Goal: Information Seeking & Learning: Understand process/instructions

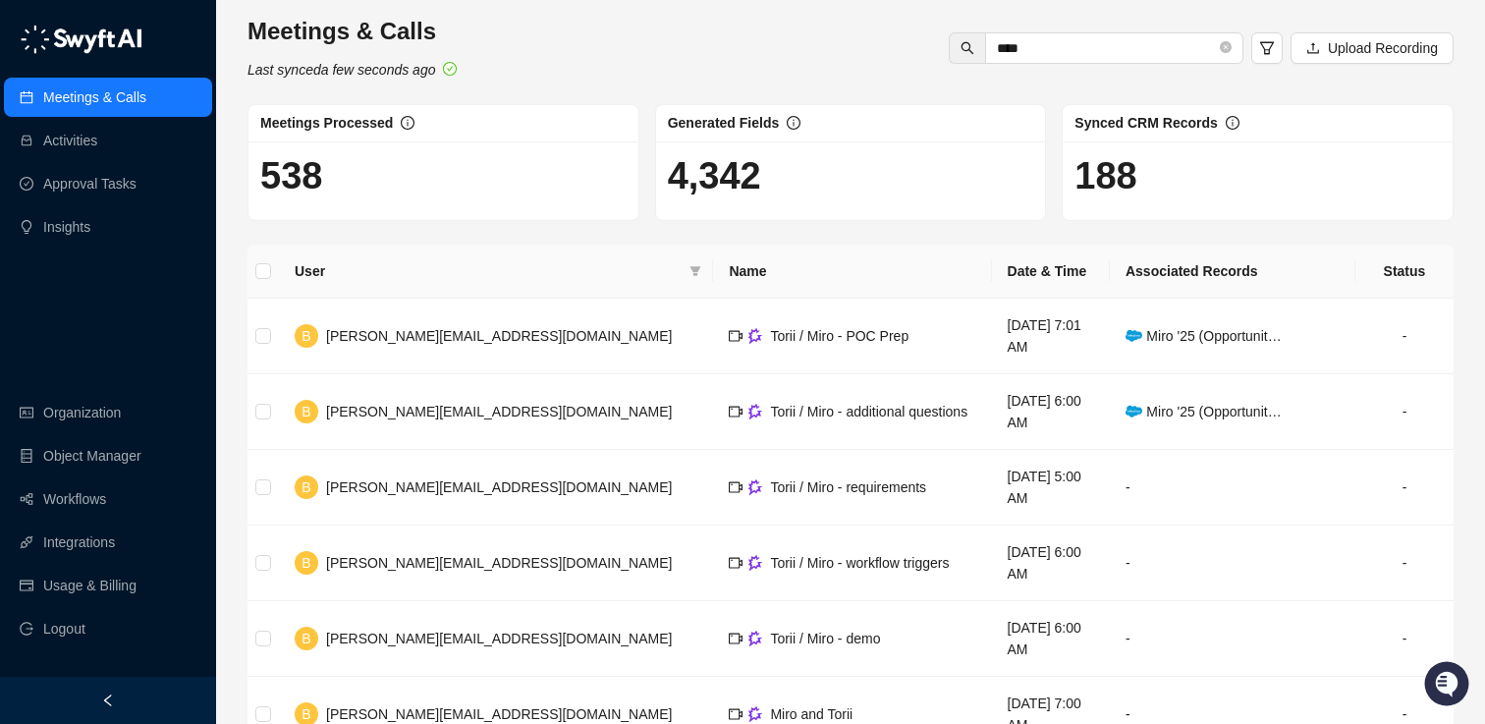
click at [90, 98] on link "Meetings & Calls" at bounding box center [94, 97] width 103 height 39
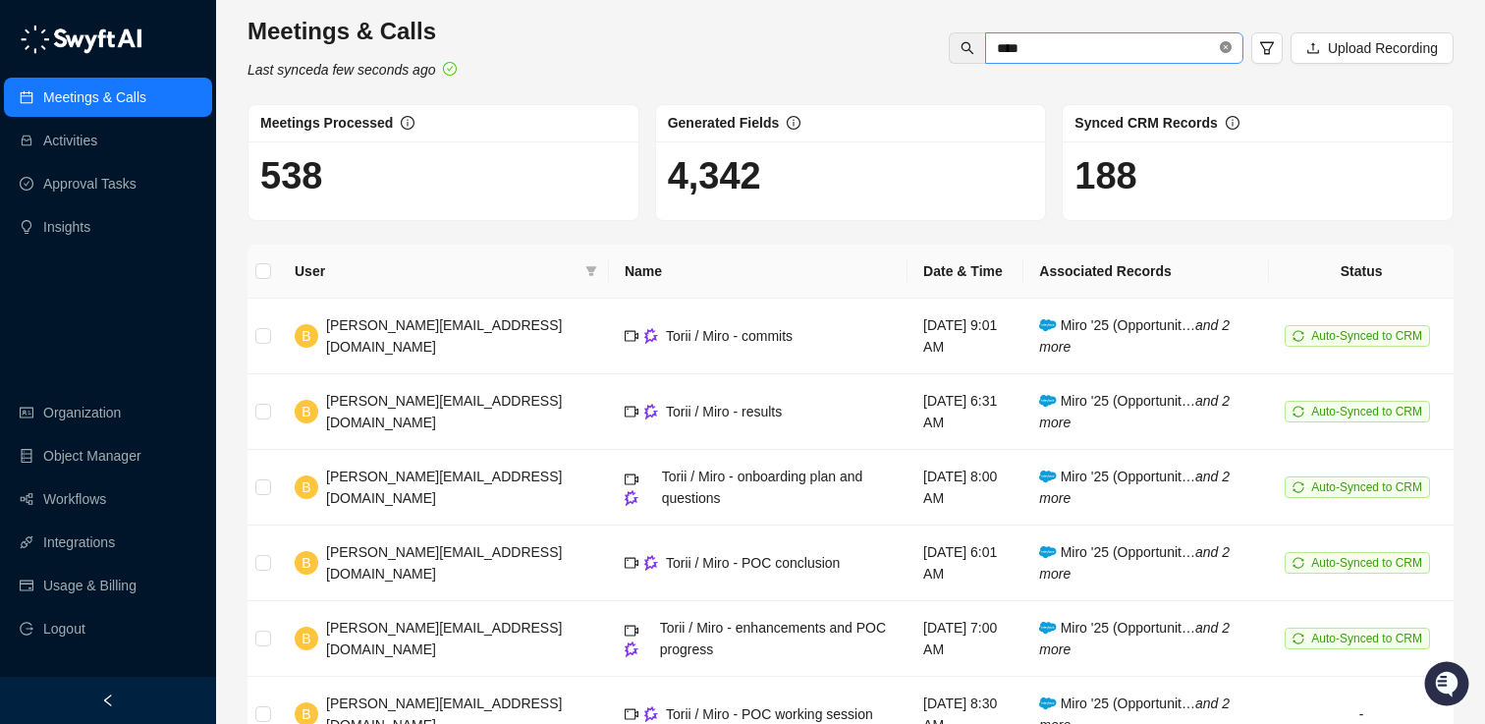
click at [1220, 46] on icon "close-circle" at bounding box center [1225, 47] width 12 height 12
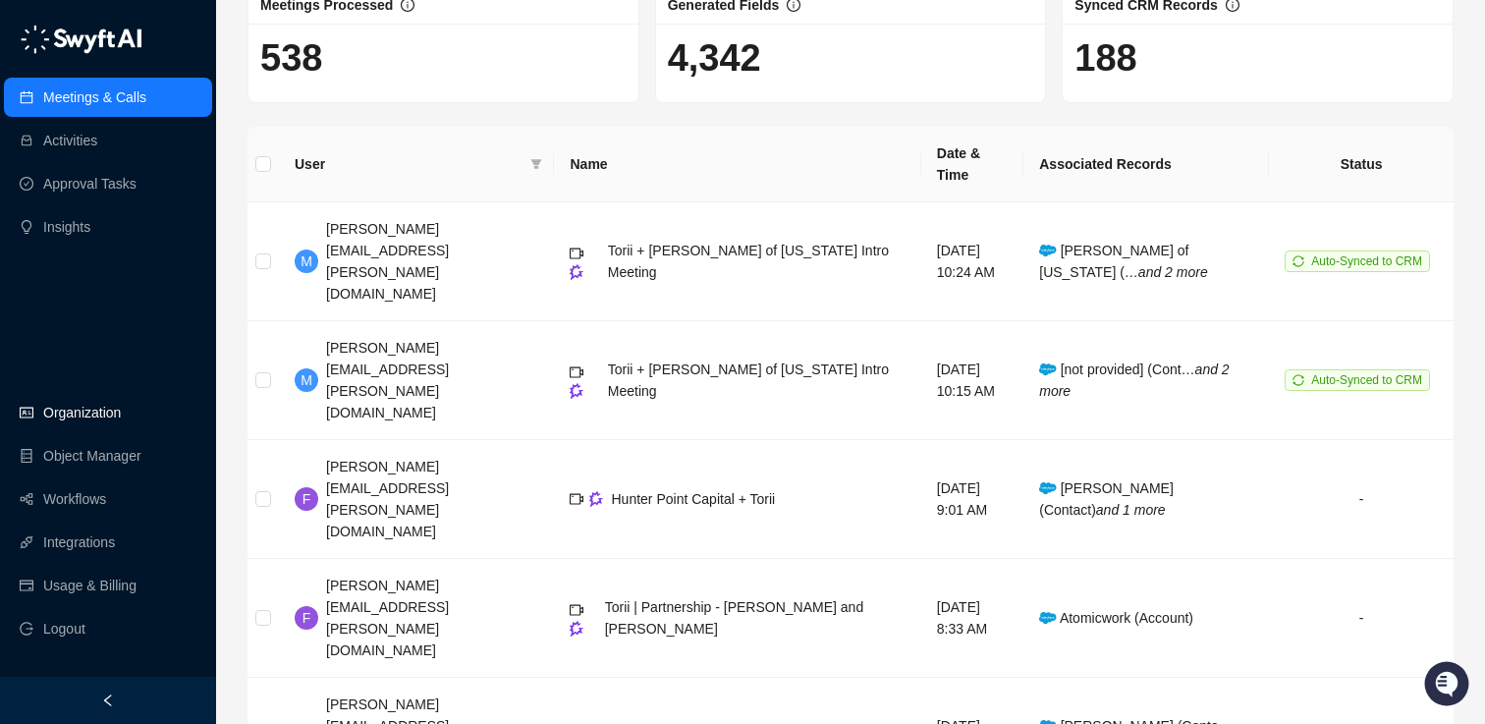
scroll to position [140, 0]
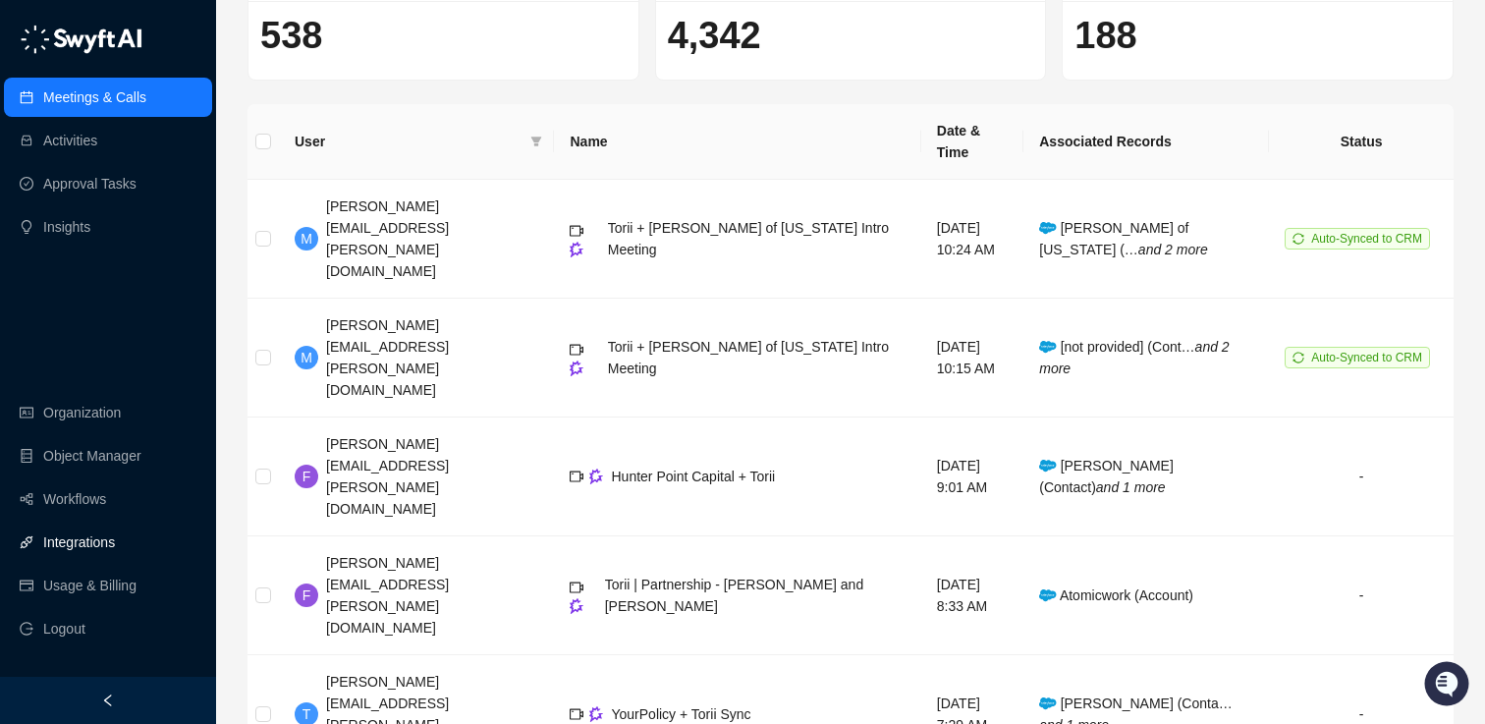
click at [85, 551] on link "Integrations" at bounding box center [79, 541] width 72 height 39
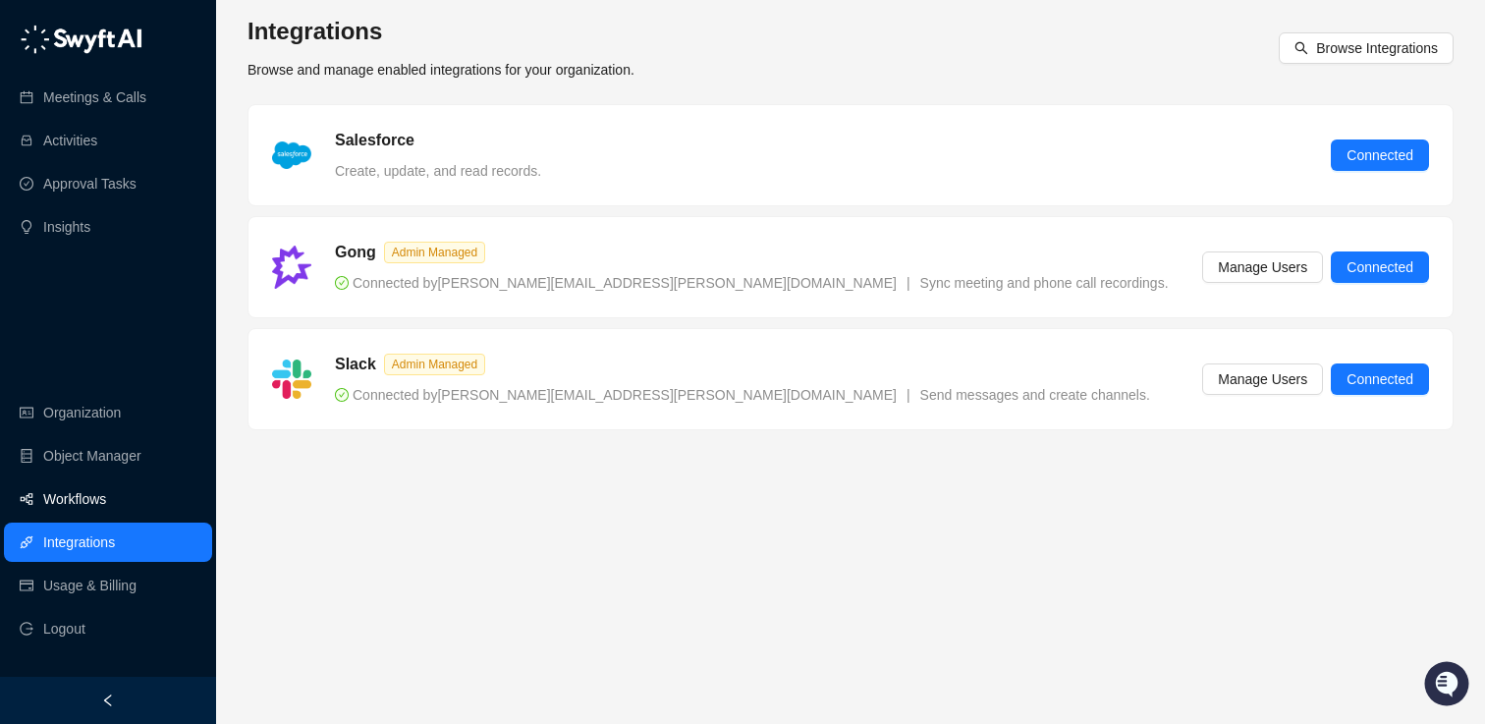
click at [79, 488] on link "Workflows" at bounding box center [74, 498] width 63 height 39
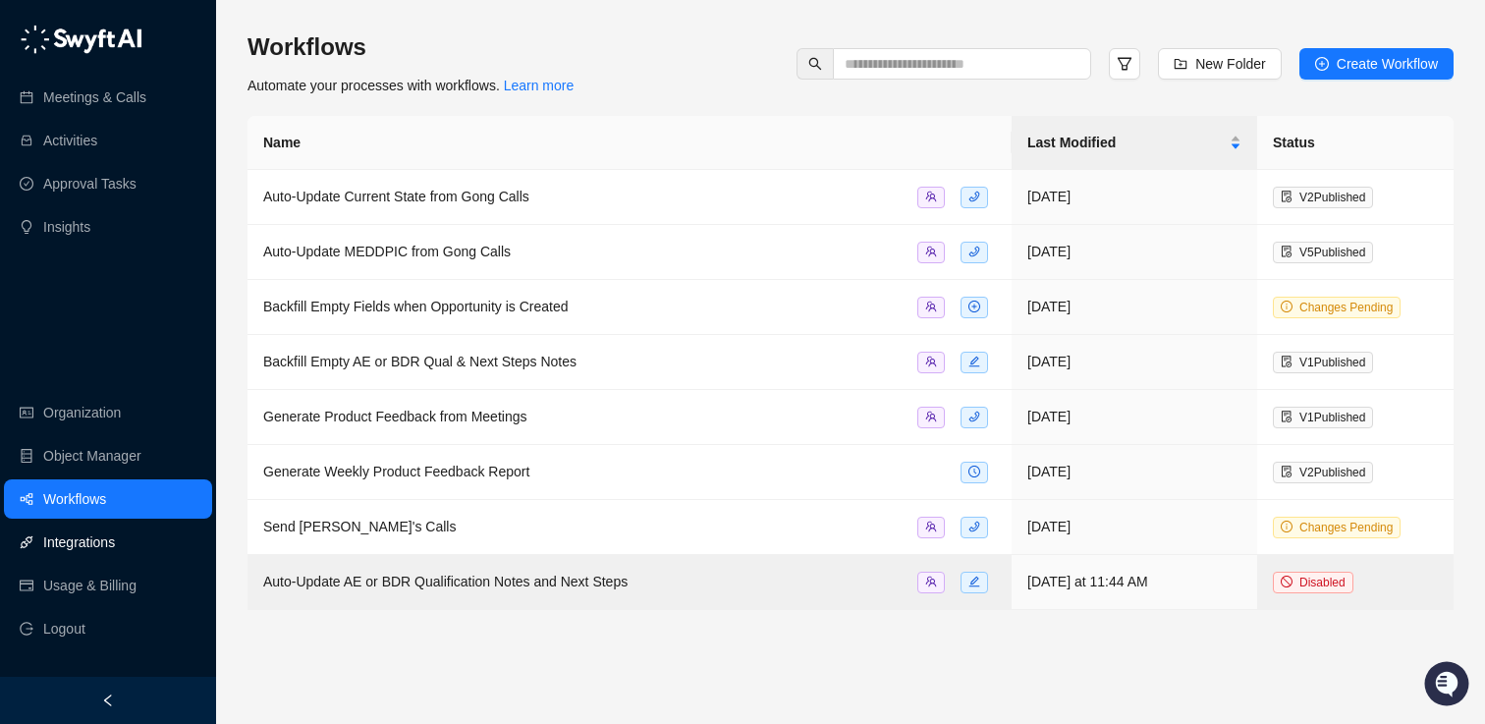
click at [77, 526] on link "Integrations" at bounding box center [79, 541] width 72 height 39
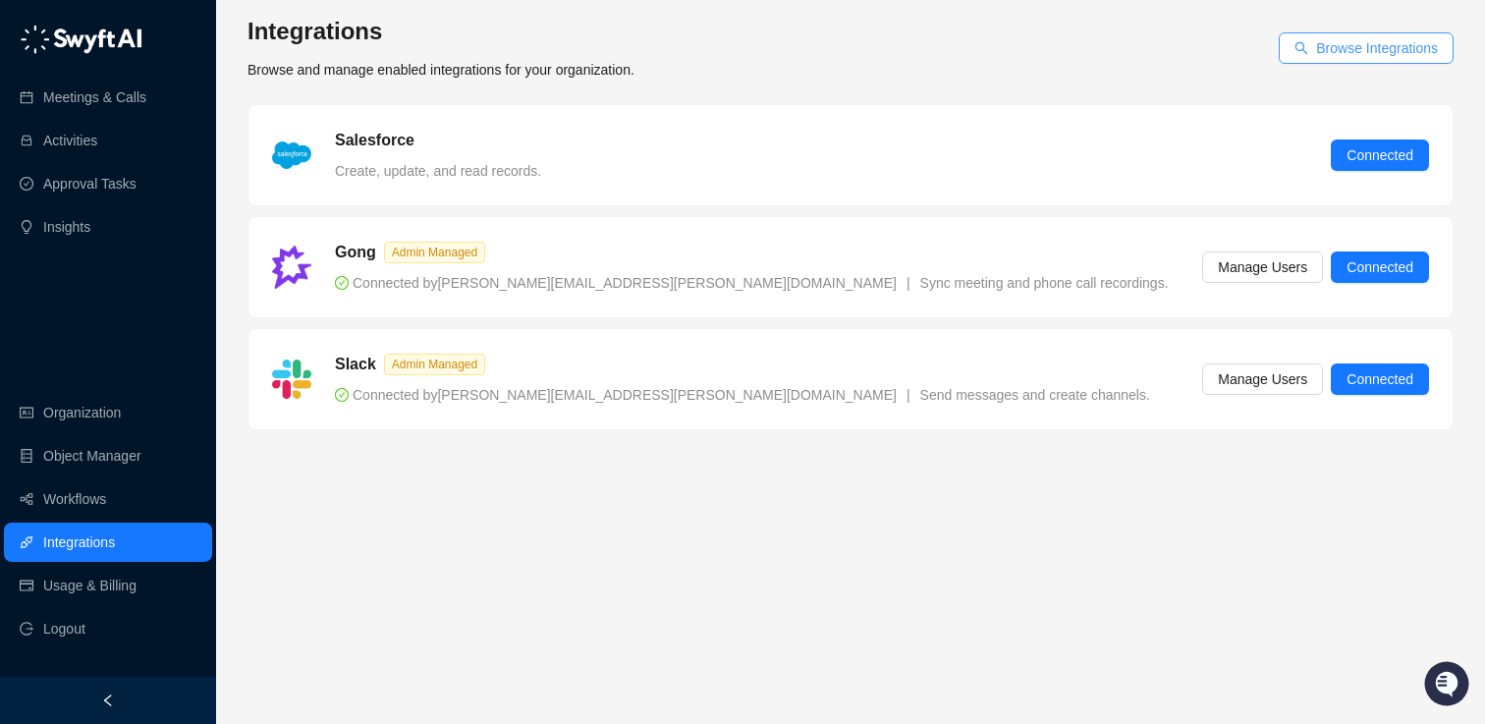
click at [1364, 41] on span "Browse Integrations" at bounding box center [1377, 48] width 122 height 22
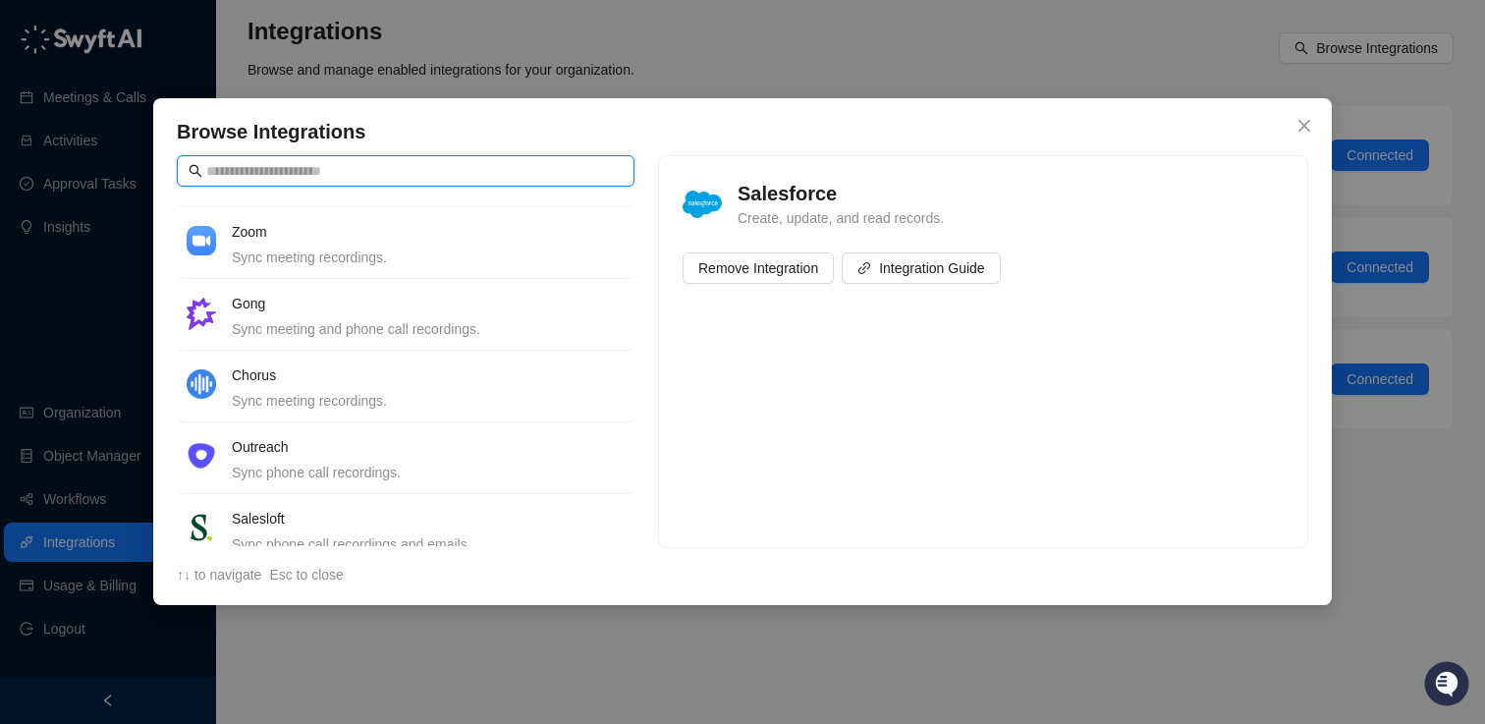
scroll to position [731, 0]
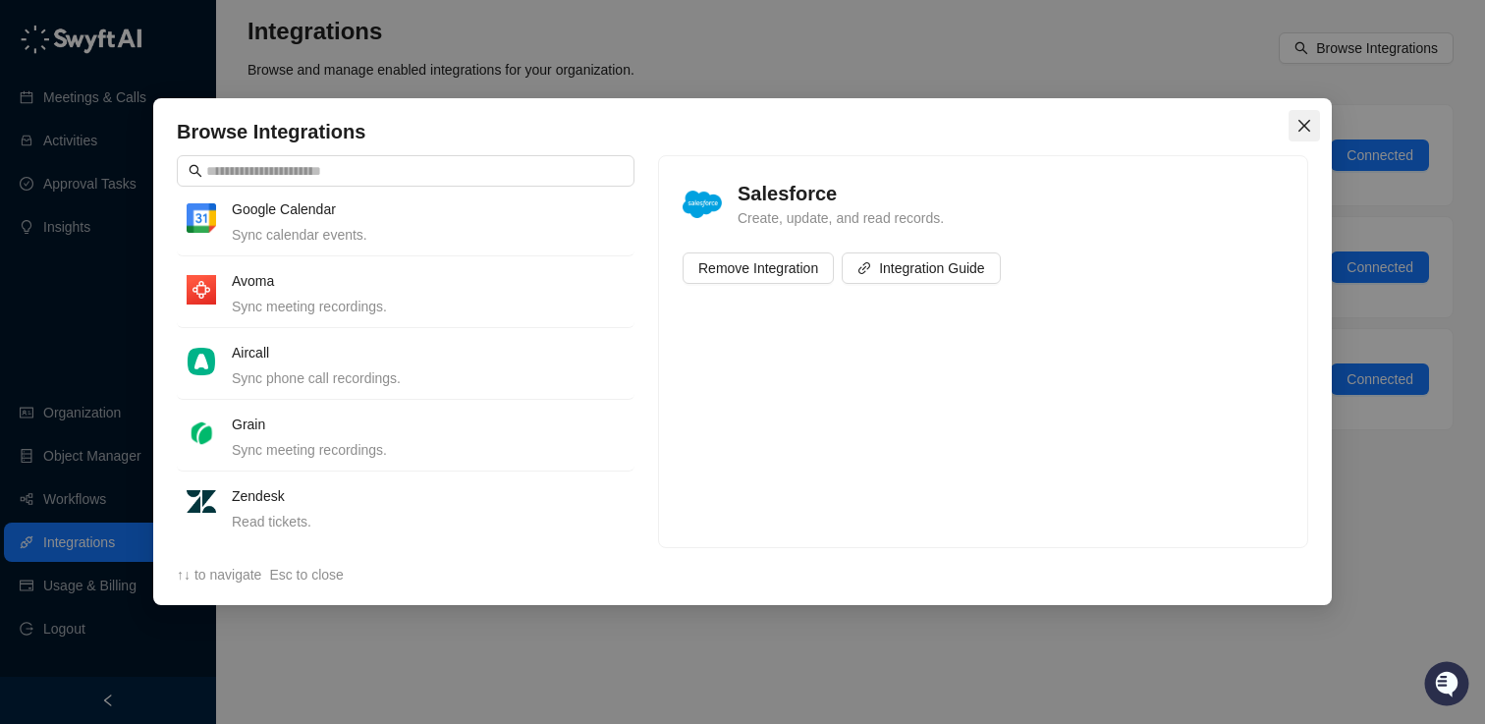
click at [1303, 122] on icon "close" at bounding box center [1304, 126] width 16 height 16
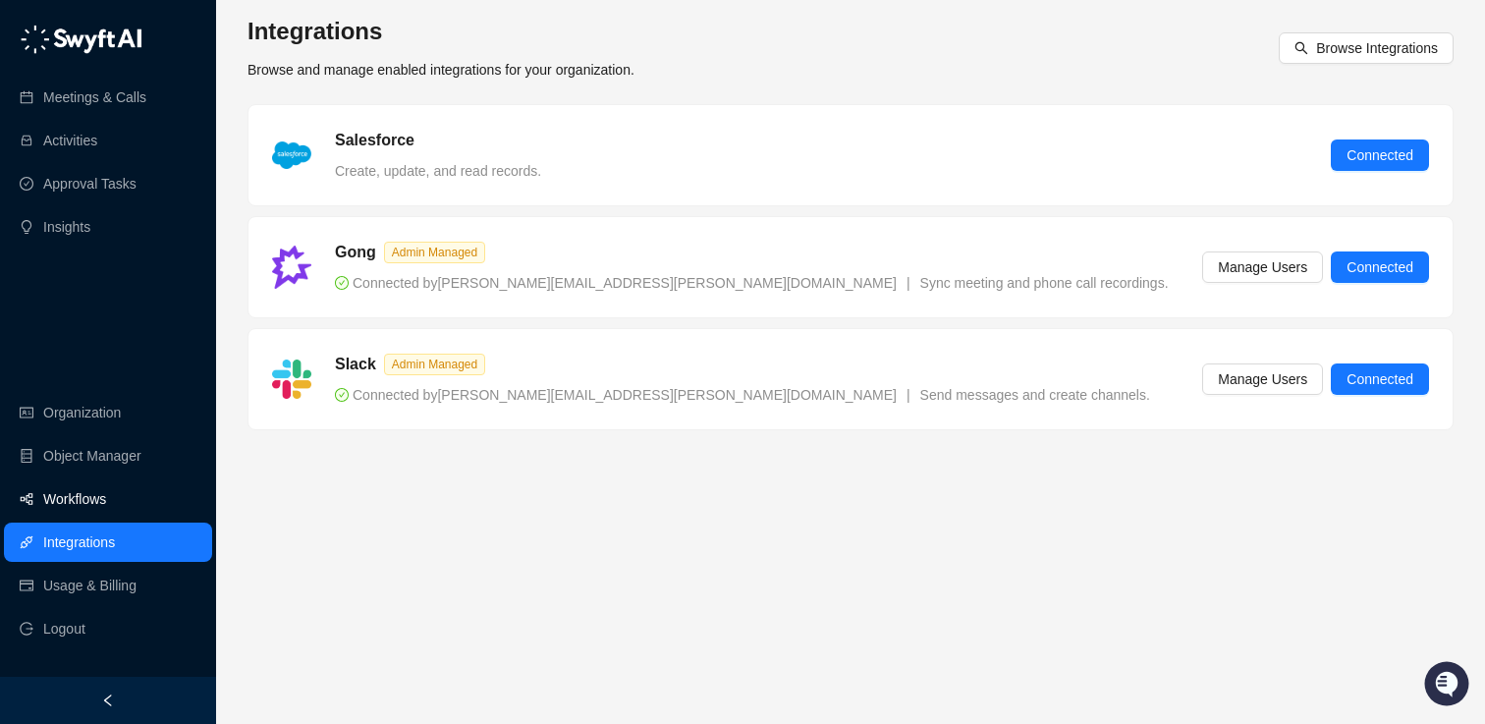
click at [87, 482] on link "Workflows" at bounding box center [74, 498] width 63 height 39
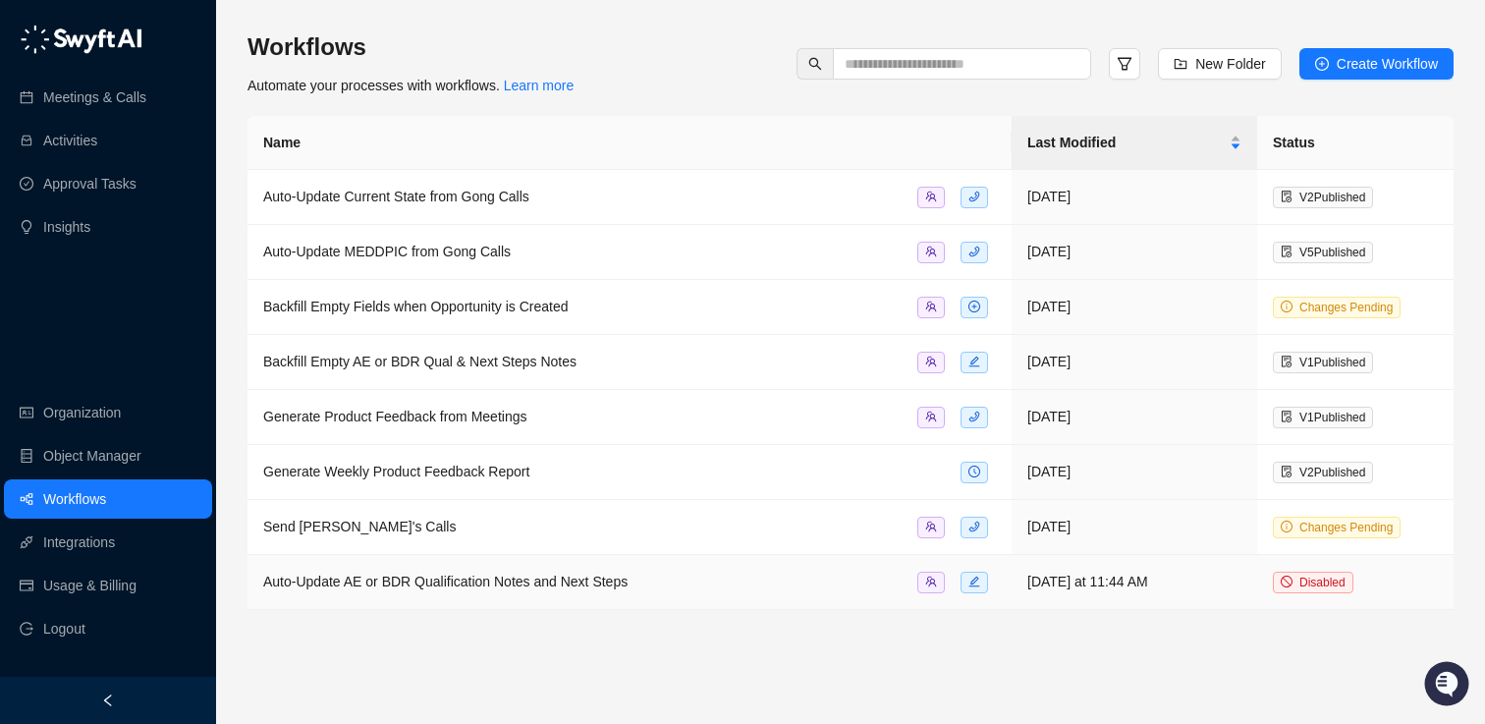
click at [627, 576] on span "Auto-Update AE or BDR Qualification Notes and Next Steps" at bounding box center [445, 581] width 364 height 16
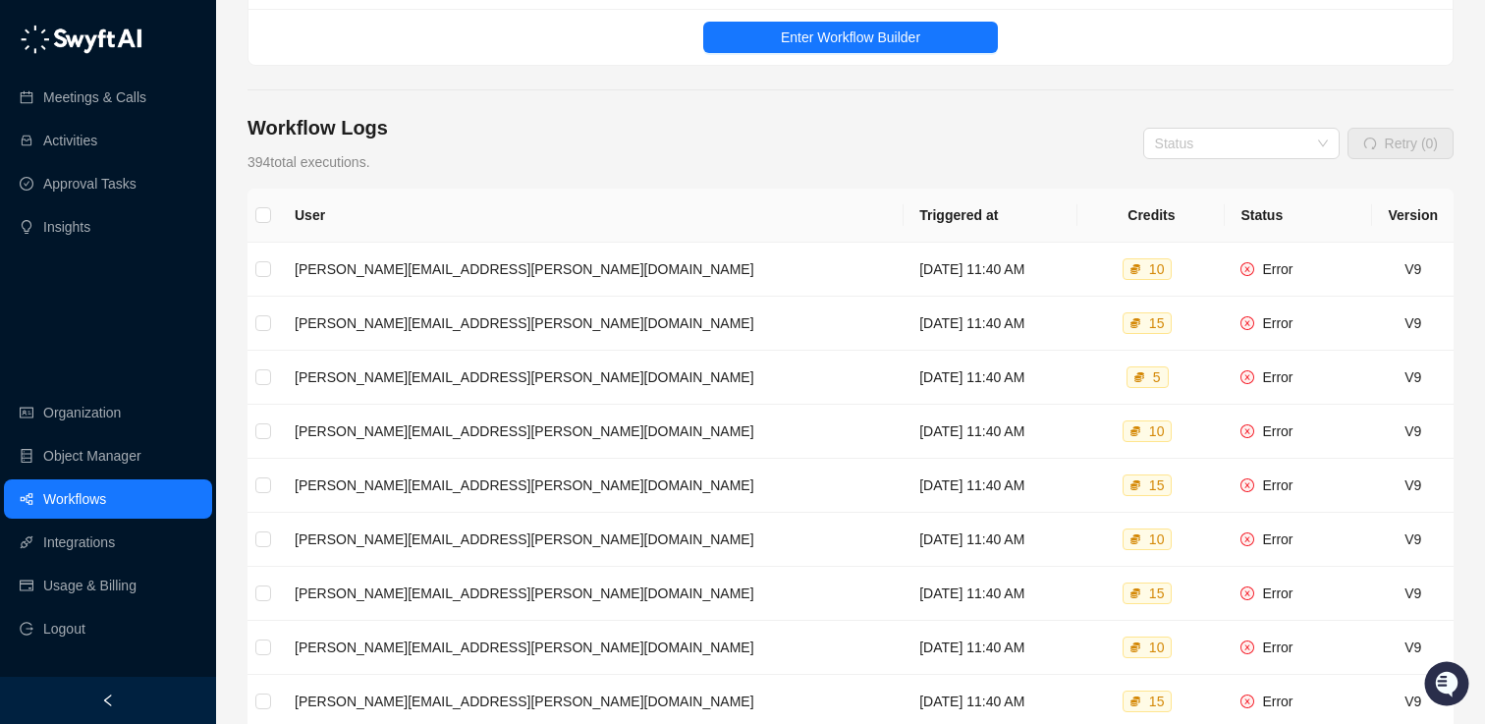
scroll to position [206, 0]
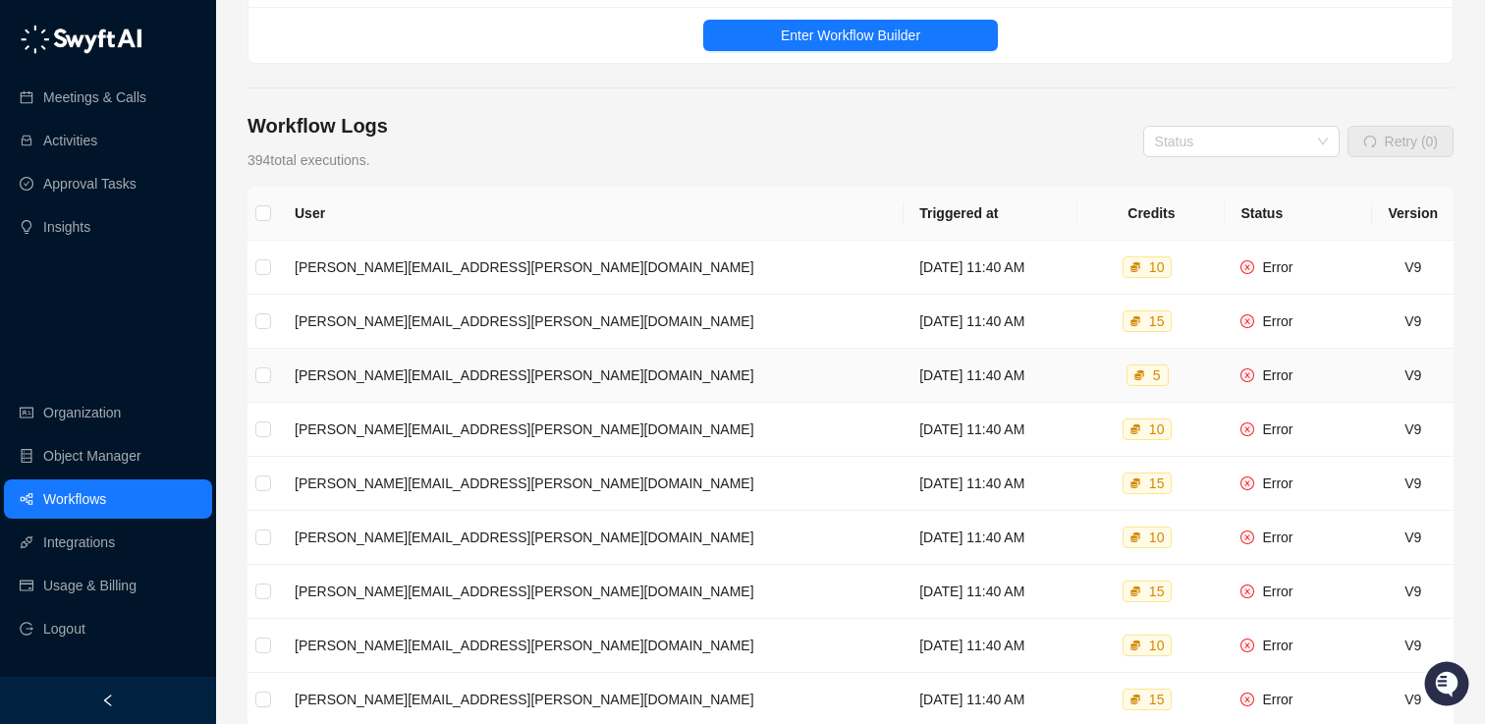
click at [1156, 365] on div "5" at bounding box center [1157, 375] width 16 height 20
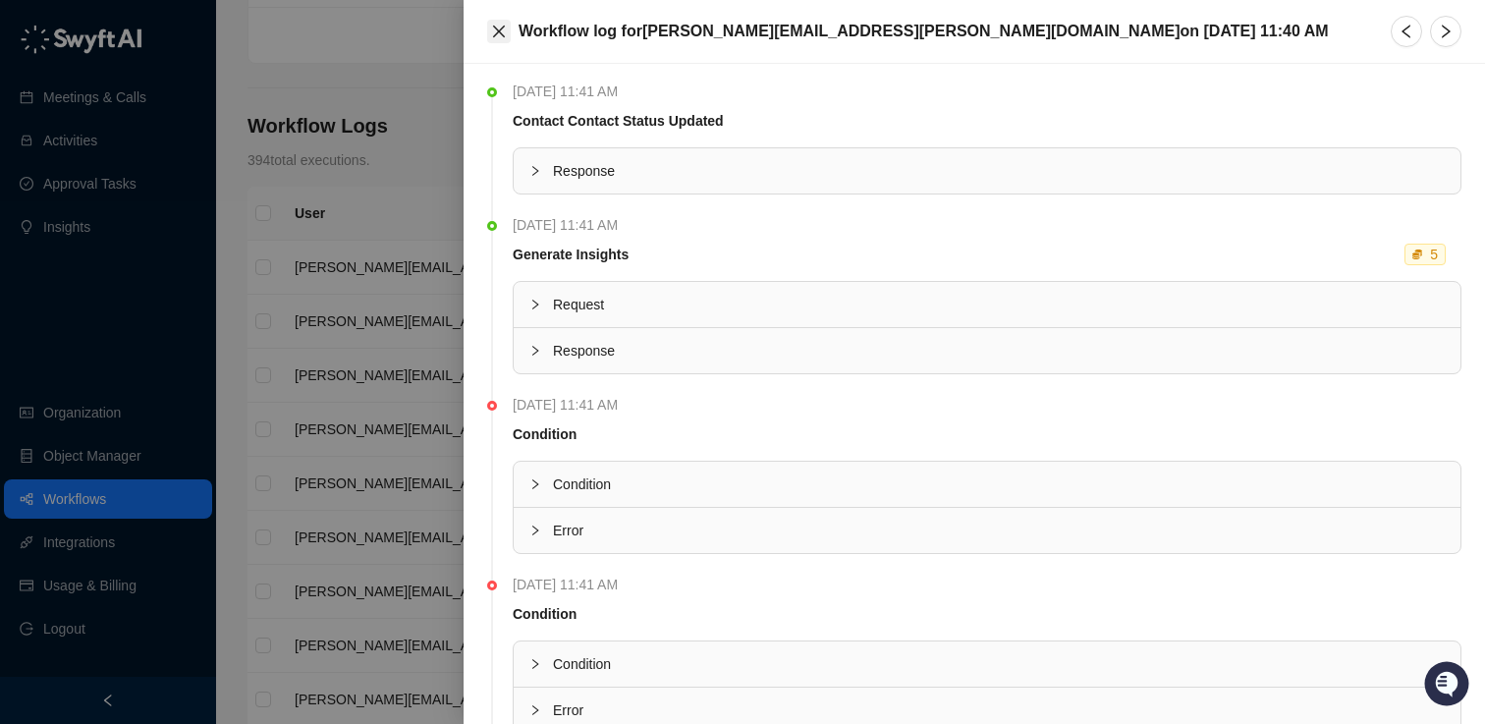
click at [501, 27] on icon "close" at bounding box center [499, 32] width 12 height 12
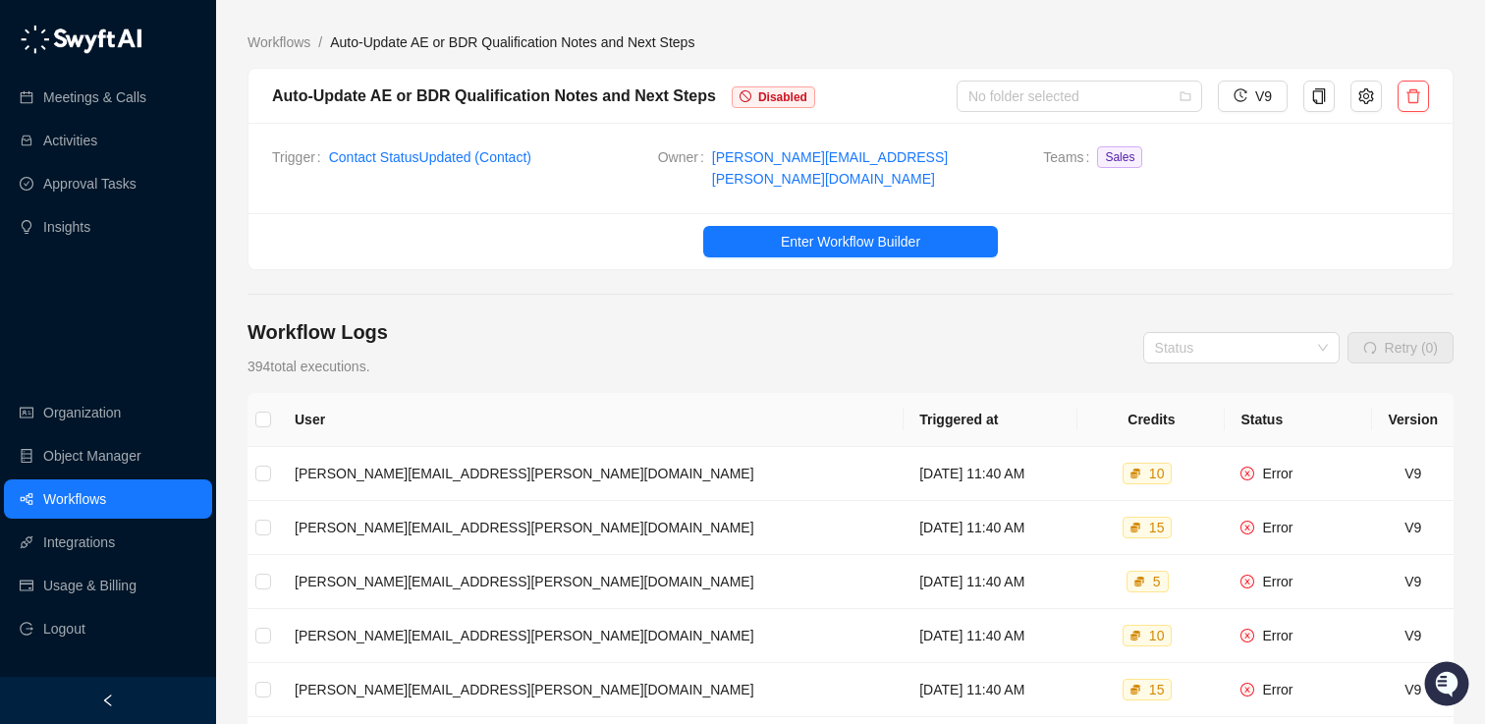
click at [83, 490] on link "Workflows" at bounding box center [74, 498] width 63 height 39
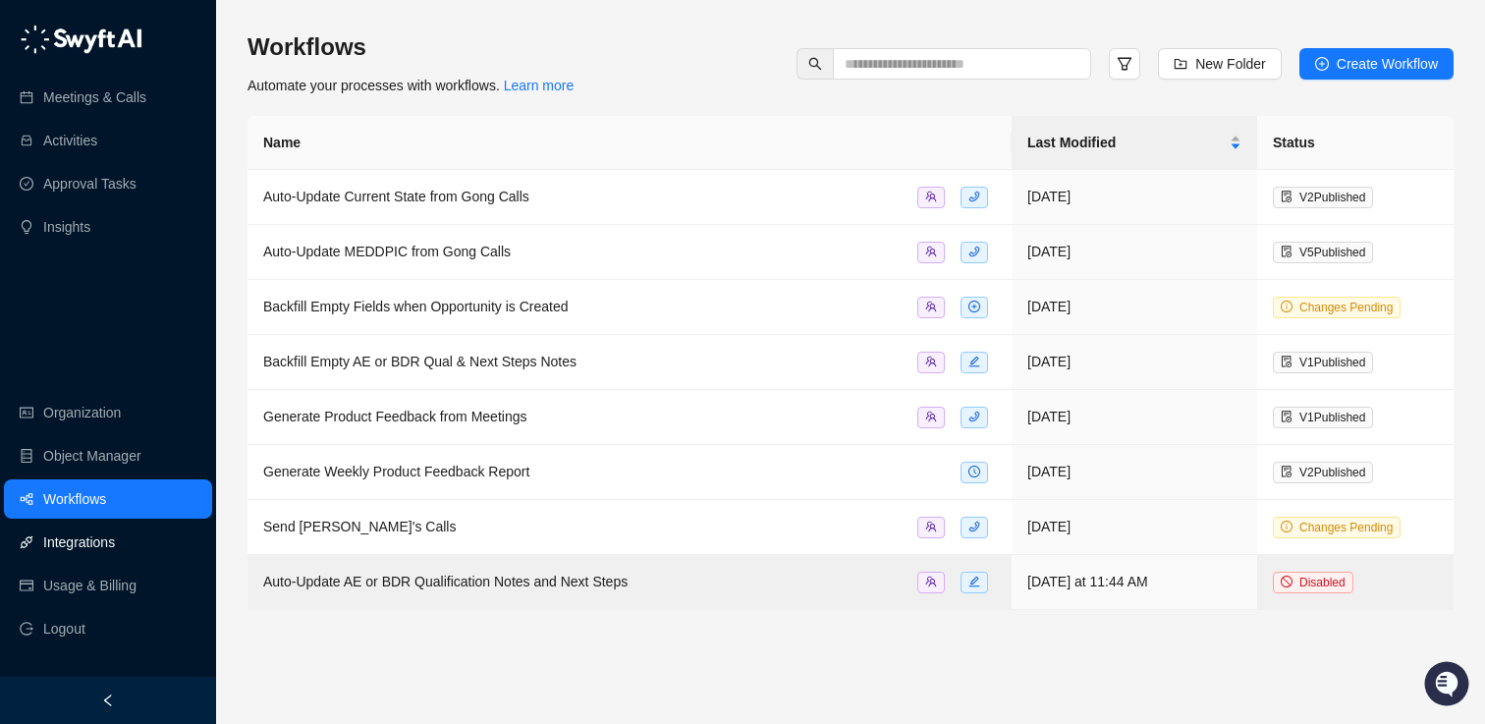
click at [96, 537] on link "Integrations" at bounding box center [79, 541] width 72 height 39
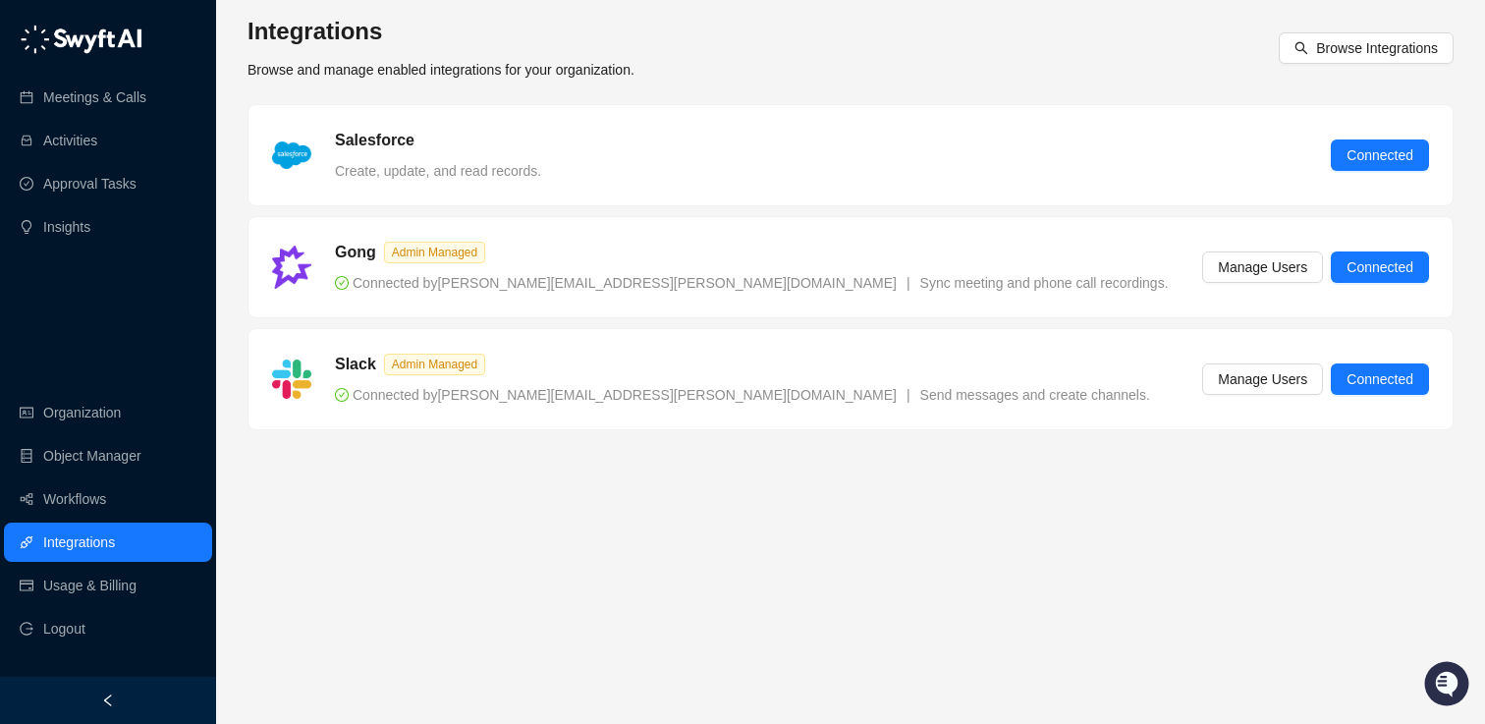
click at [347, 486] on main "Integrations Browse and manage enabled integrations for your organization. Brow…" at bounding box center [850, 362] width 1206 height 692
click at [1355, 40] on span "Browse Integrations" at bounding box center [1377, 48] width 122 height 22
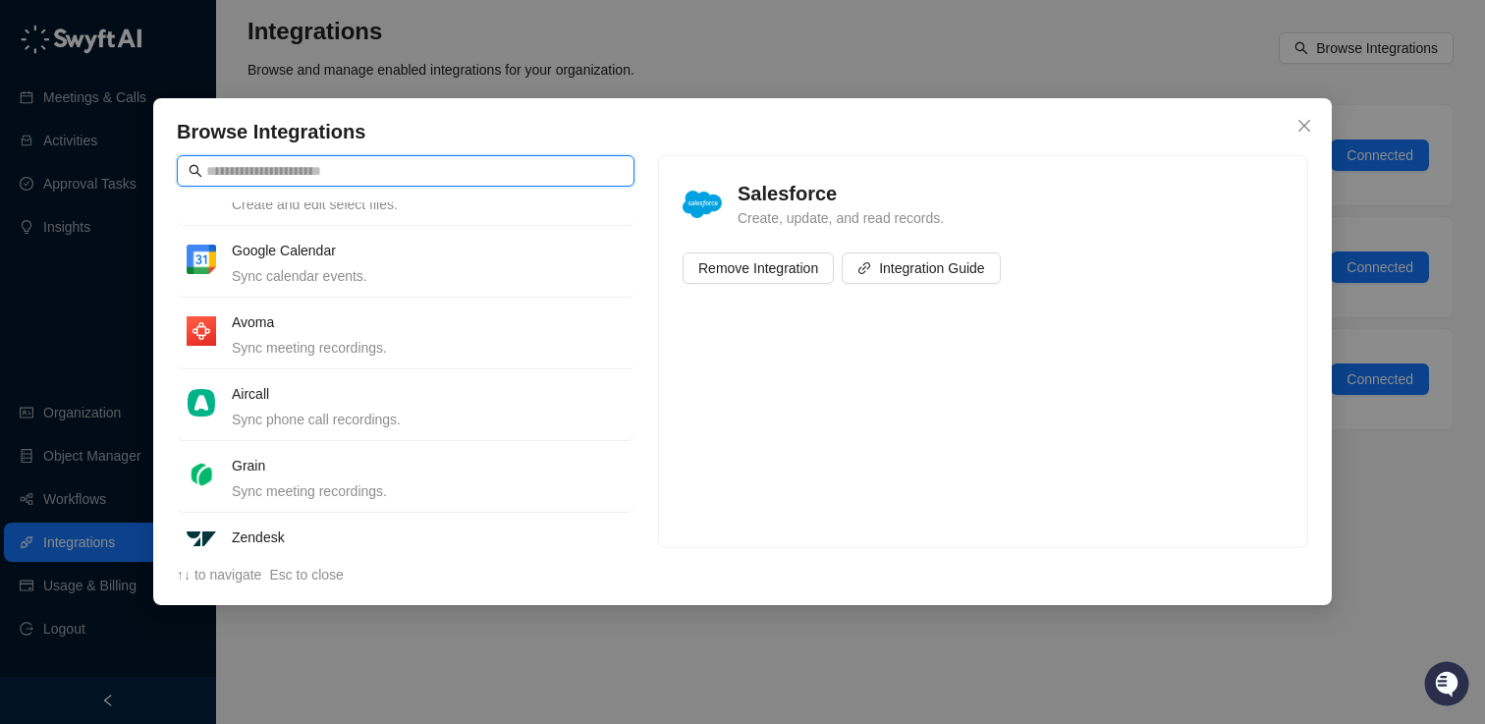
scroll to position [731, 0]
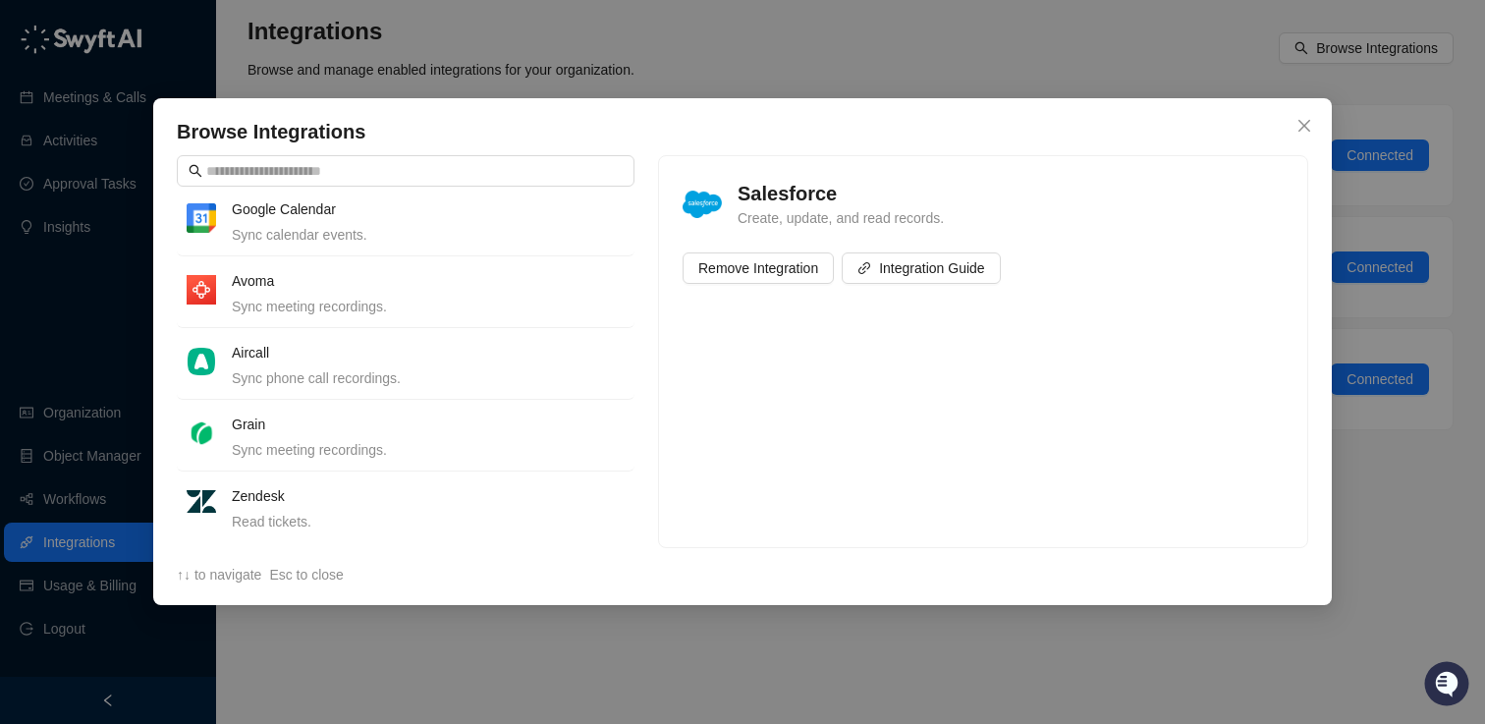
click at [452, 495] on h4 "Zendesk" at bounding box center [428, 496] width 393 height 22
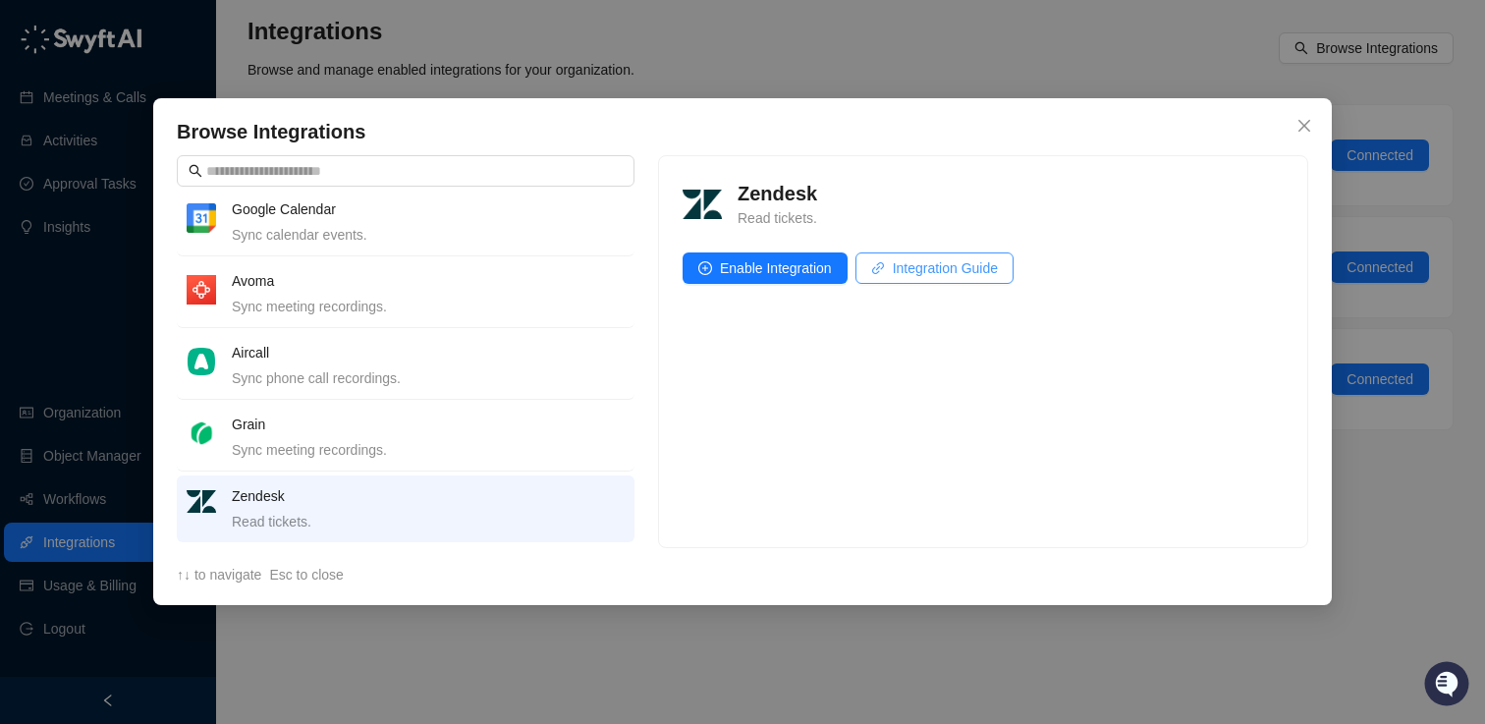
click at [947, 279] on link "Integration Guide" at bounding box center [934, 267] width 158 height 31
